Goal: Task Accomplishment & Management: Use online tool/utility

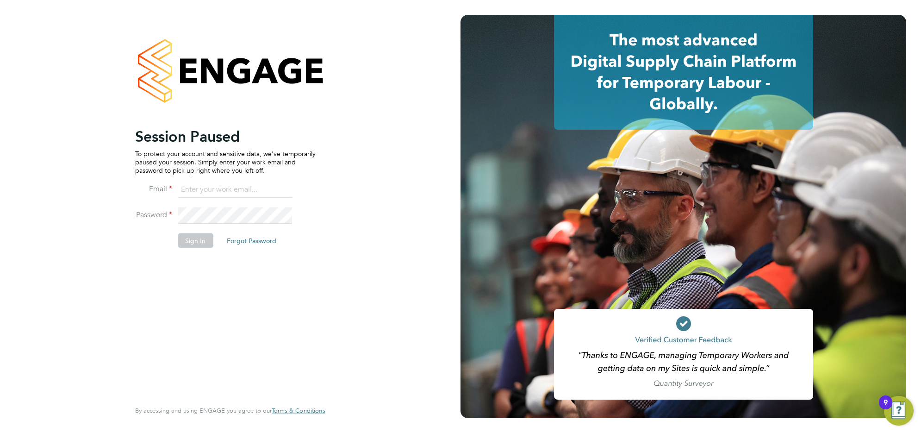
click at [187, 194] on input at bounding box center [235, 190] width 114 height 17
type input "[EMAIL_ADDRESS][DOMAIN_NAME]"
click at [199, 234] on button "Sign In" at bounding box center [195, 240] width 35 height 15
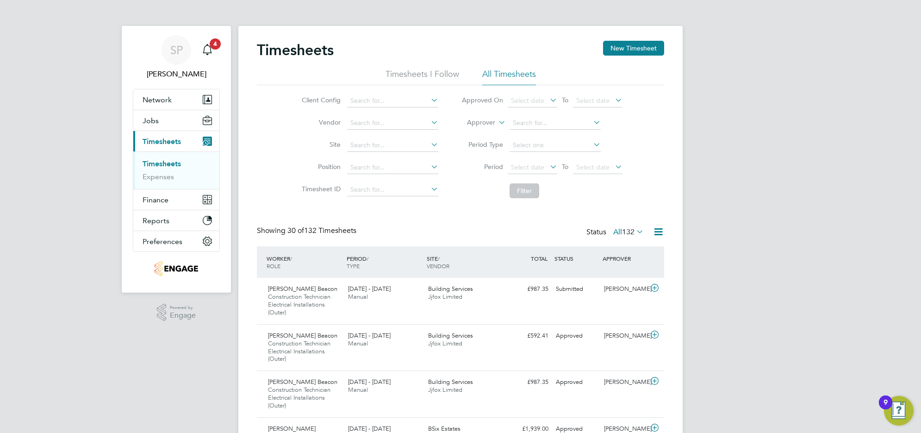
click at [172, 166] on link "Timesheets" at bounding box center [162, 163] width 38 height 9
